Goal: Use online tool/utility: Use online tool/utility

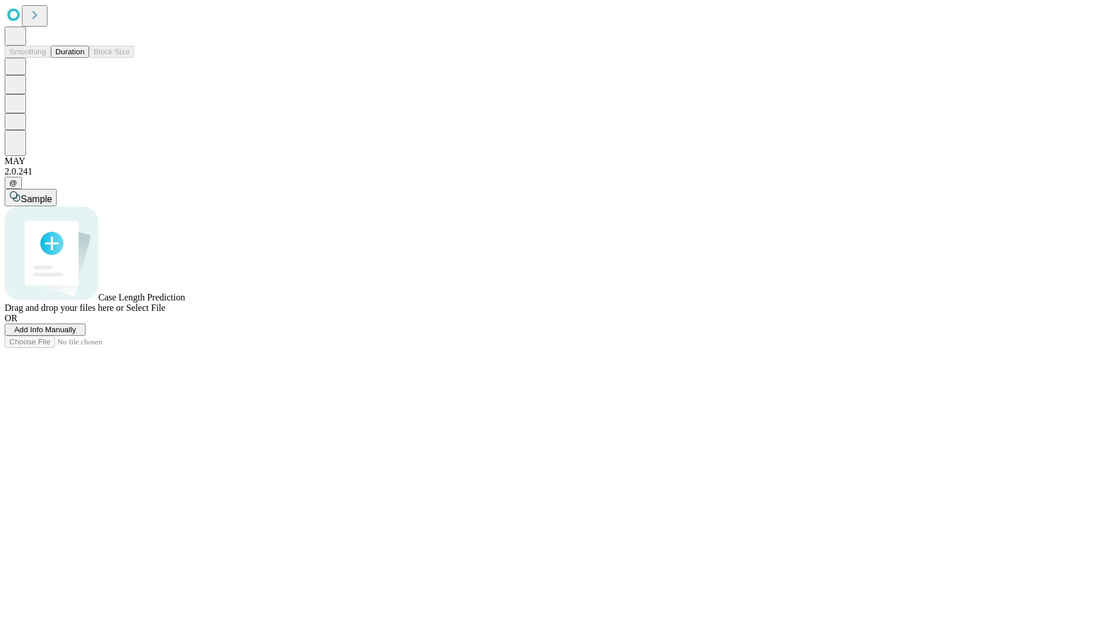
click at [84, 58] on button "Duration" at bounding box center [70, 52] width 38 height 12
click at [52, 194] on span "Sample" at bounding box center [36, 199] width 31 height 10
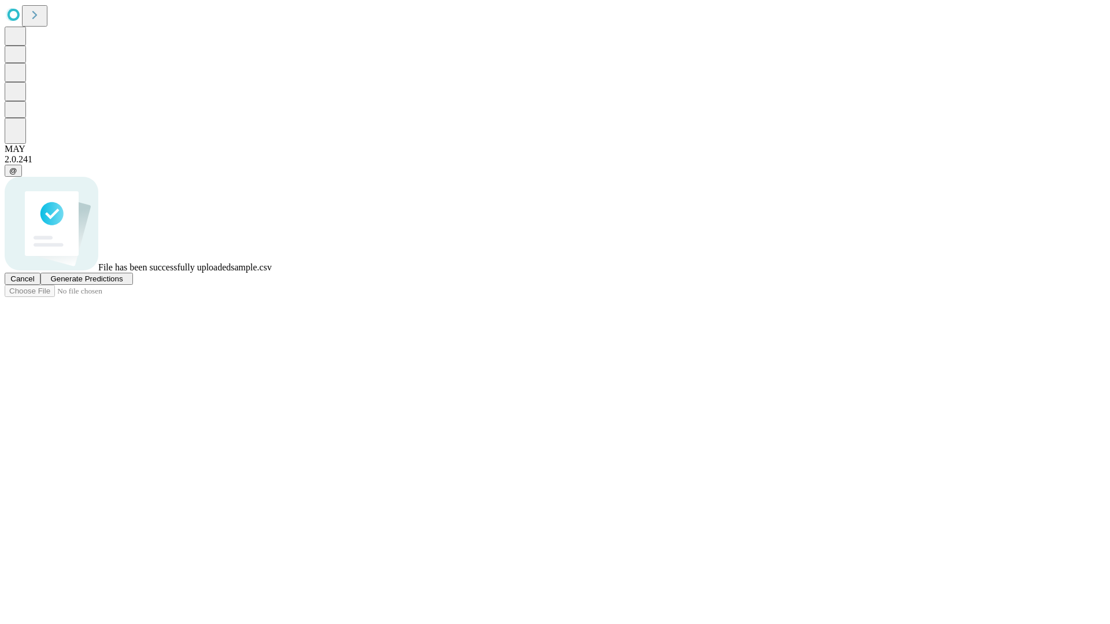
click at [123, 283] on span "Generate Predictions" at bounding box center [86, 279] width 72 height 9
